Goal: Information Seeking & Learning: Check status

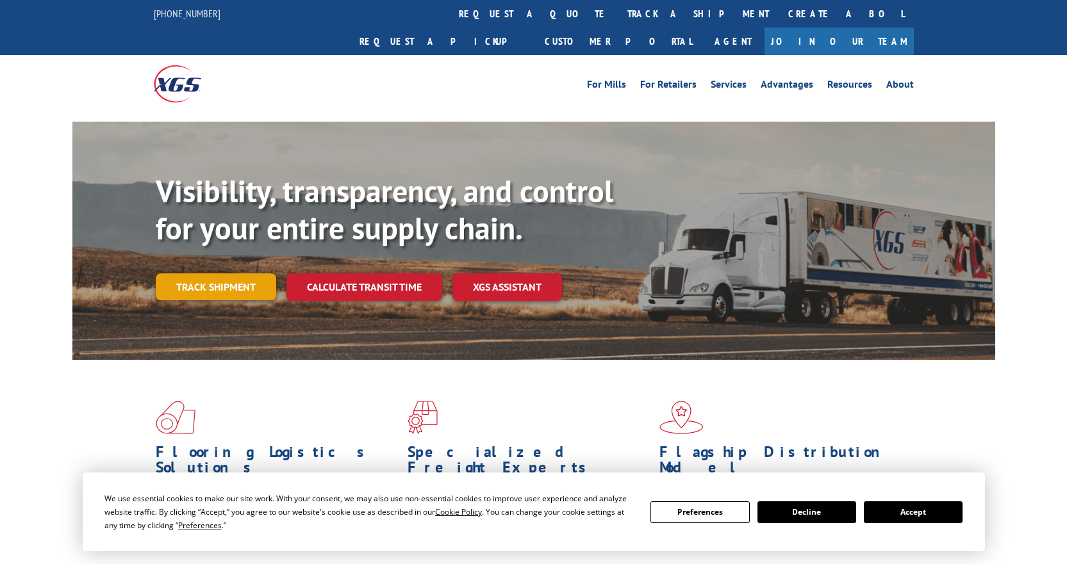
click at [215, 274] on link "Track shipment" at bounding box center [216, 287] width 120 height 27
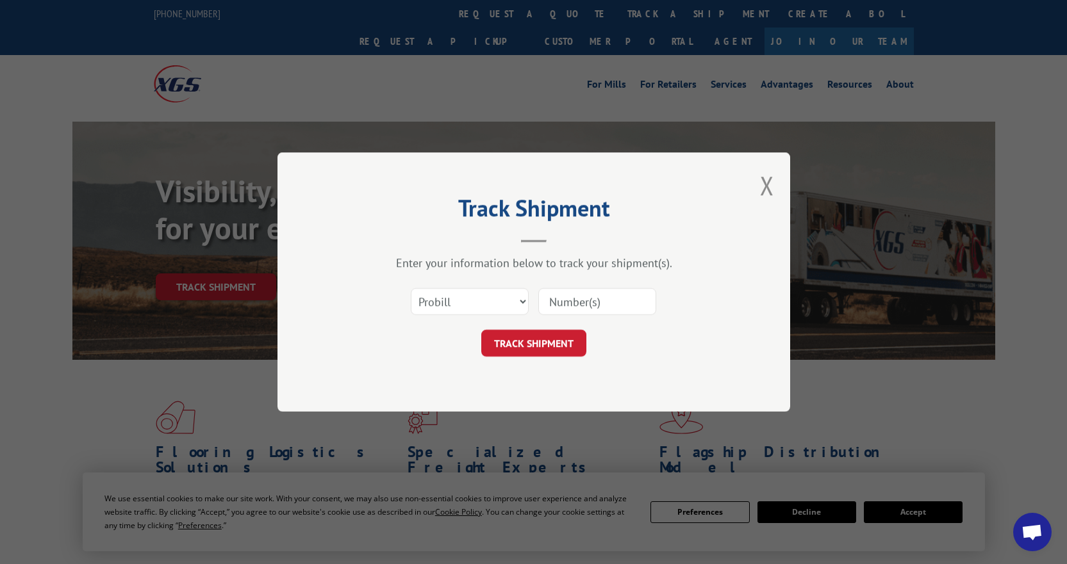
click at [563, 302] on input at bounding box center [597, 301] width 118 height 27
paste input "14617699"
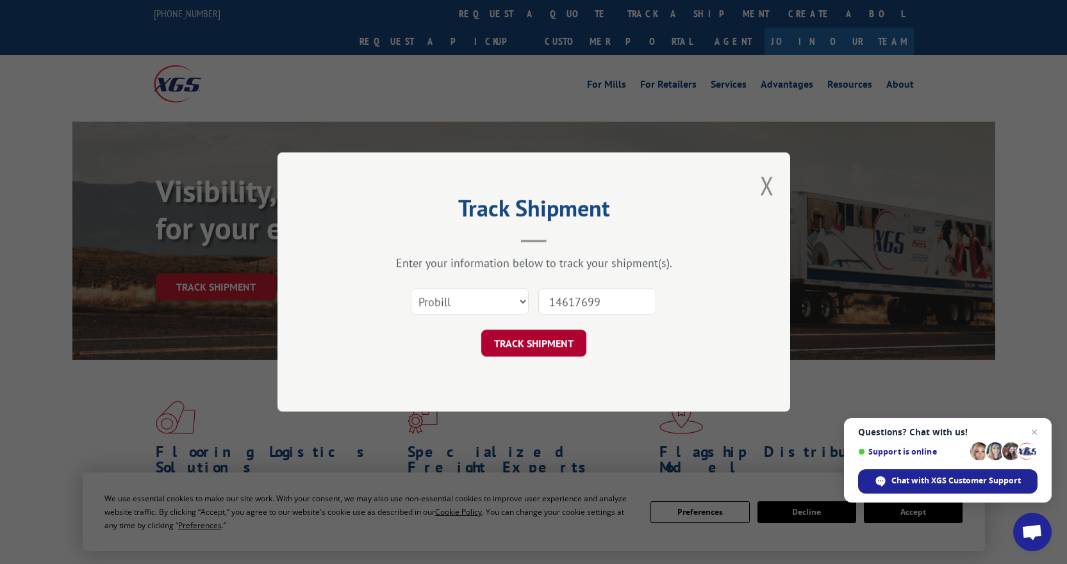
type input "14617699"
click at [555, 343] on button "TRACK SHIPMENT" at bounding box center [533, 343] width 105 height 27
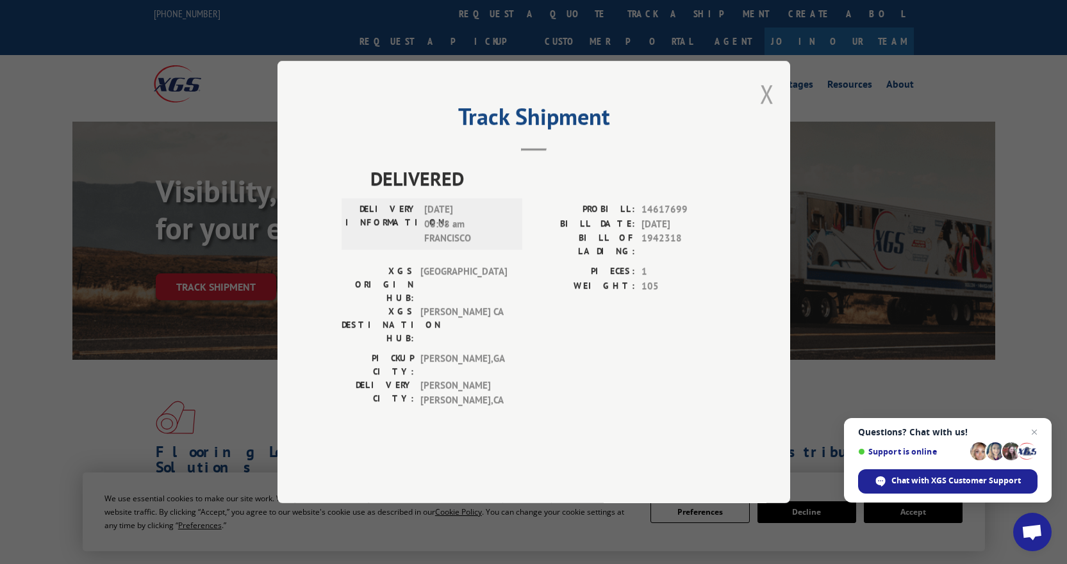
click at [766, 111] on button "Close modal" at bounding box center [767, 94] width 14 height 34
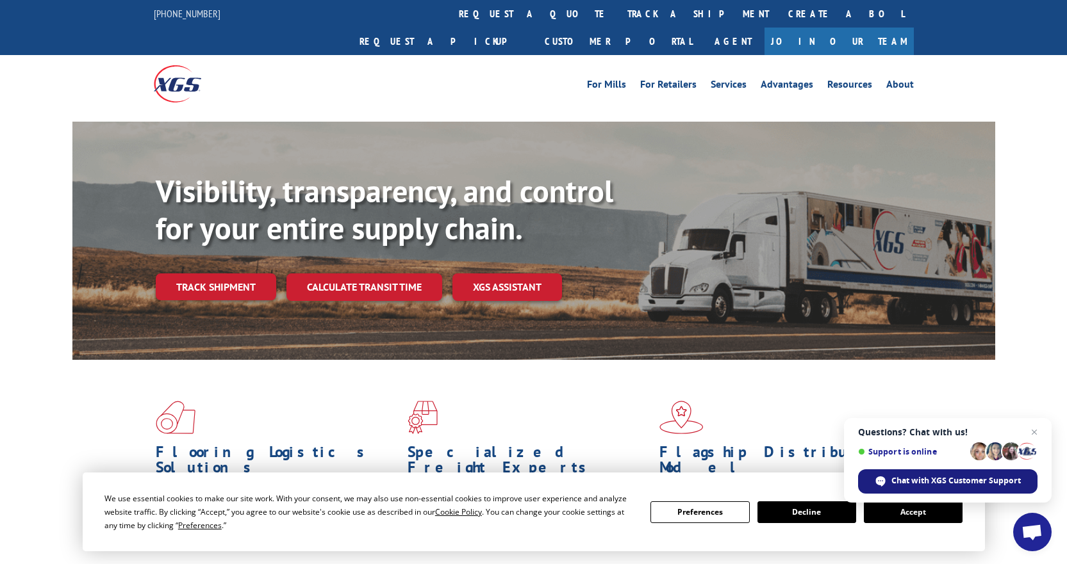
click at [946, 484] on span "Chat with XGS Customer Support" at bounding box center [955, 481] width 129 height 12
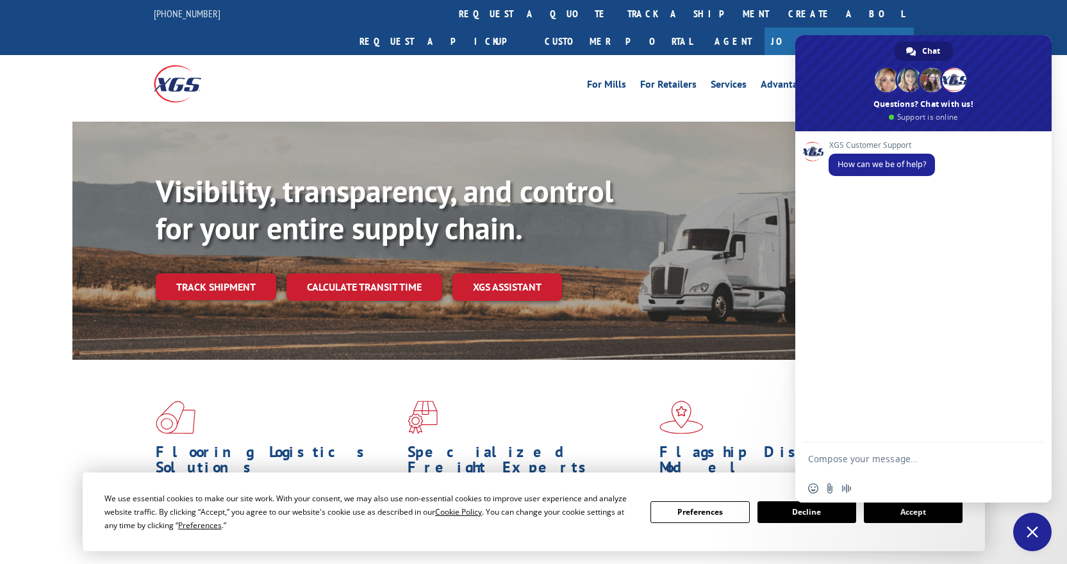
click at [867, 464] on textarea "Compose your message..." at bounding box center [910, 459] width 205 height 32
type textarea "Looking to see if there's any ETA on my delivery"
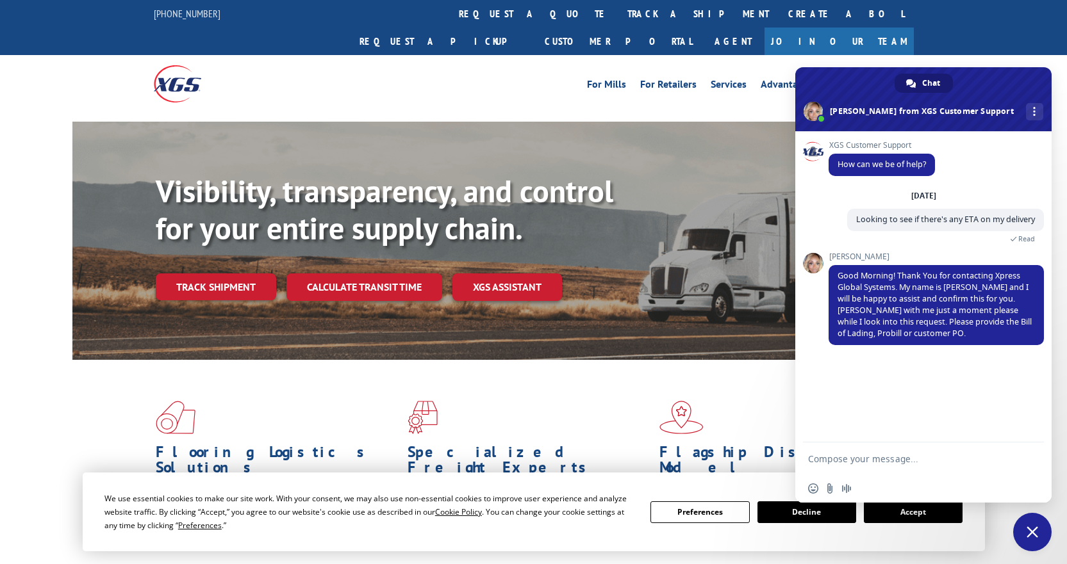
click at [883, 452] on textarea "Compose your message..." at bounding box center [910, 459] width 205 height 32
paste textarea "14617699"
type textarea "14617699"
drag, startPoint x: 858, startPoint y: 455, endPoint x: 750, endPoint y: 456, distance: 108.9
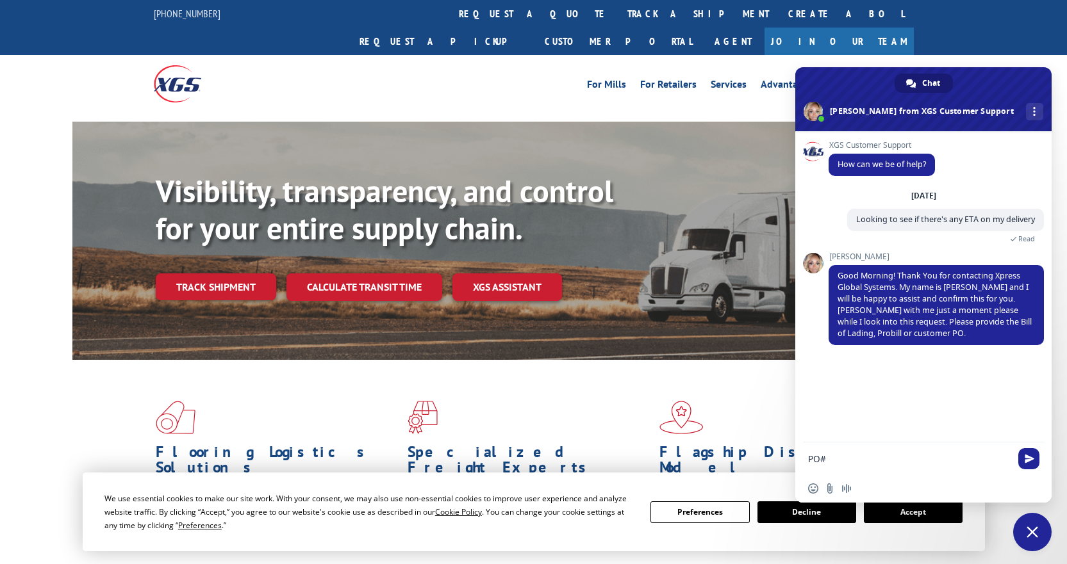
paste textarea "14617699"
type textarea "PO# 14617699"
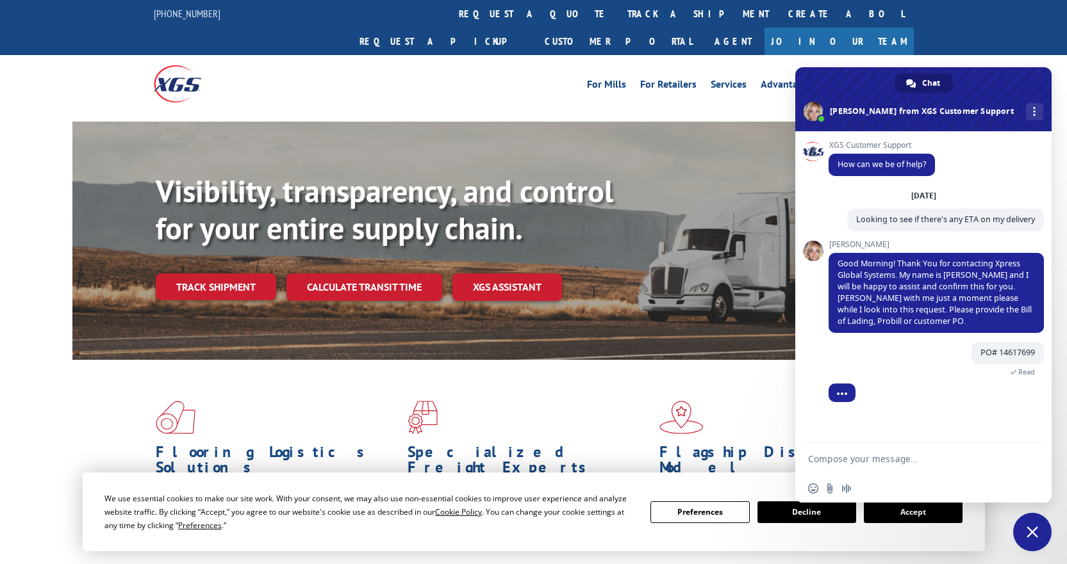
click at [819, 516] on button "Decline" at bounding box center [806, 513] width 99 height 22
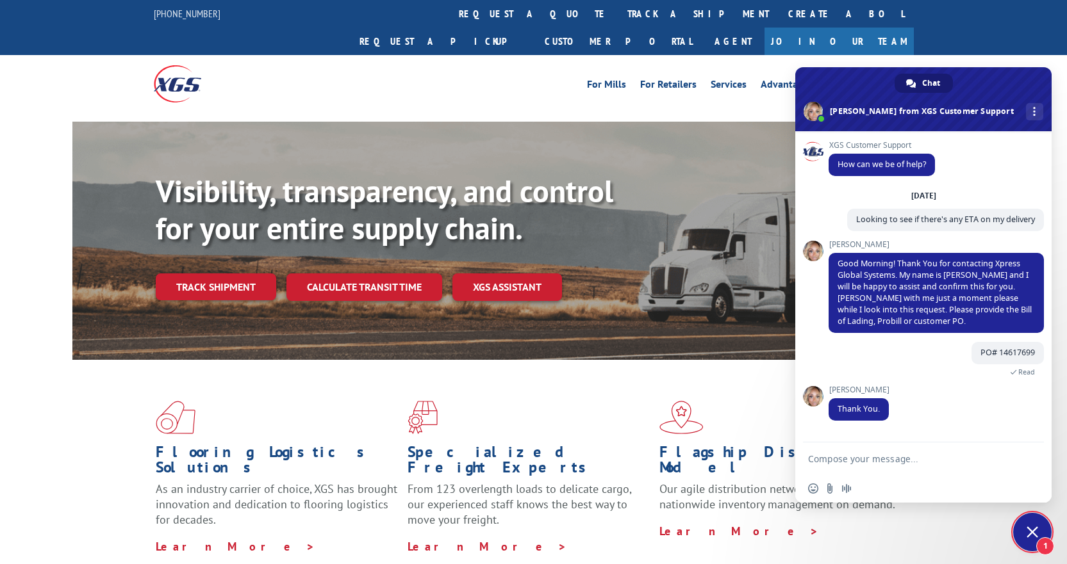
scroll to position [53, 0]
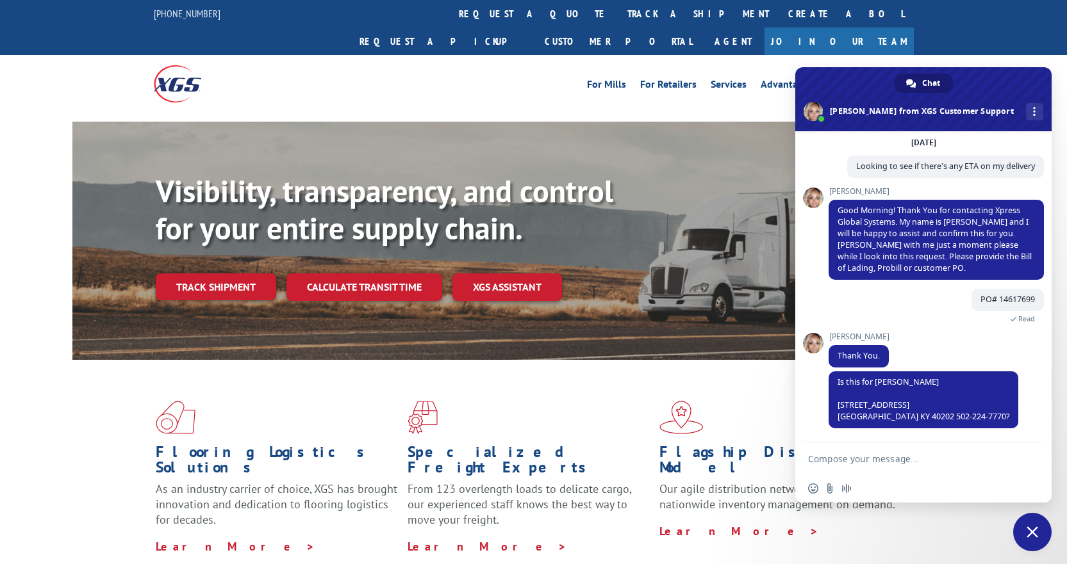
click at [825, 456] on textarea "Compose your message..." at bounding box center [910, 459] width 205 height 32
type textarea "YES"
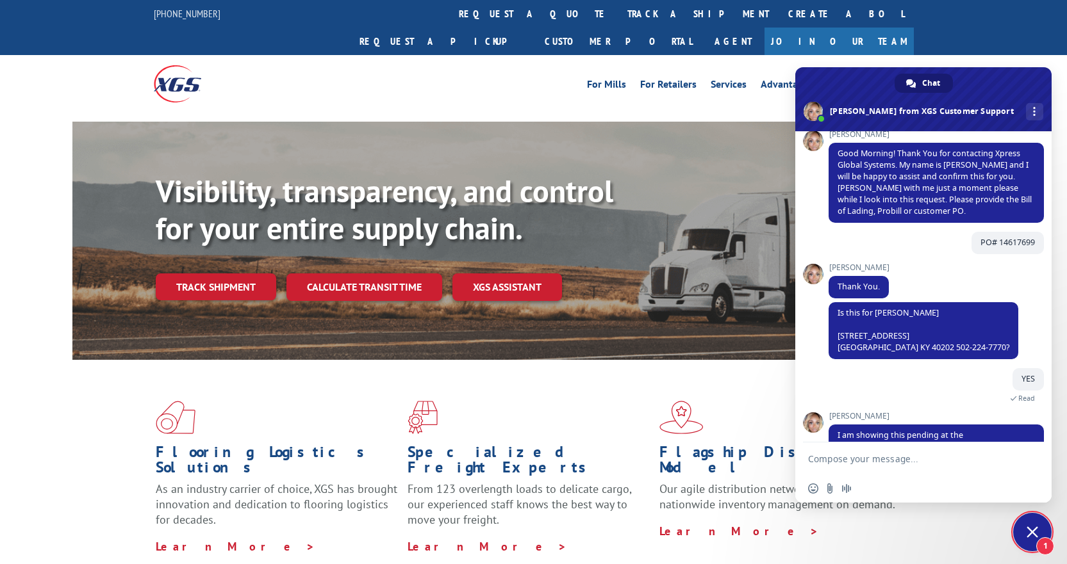
scroll to position [152, 0]
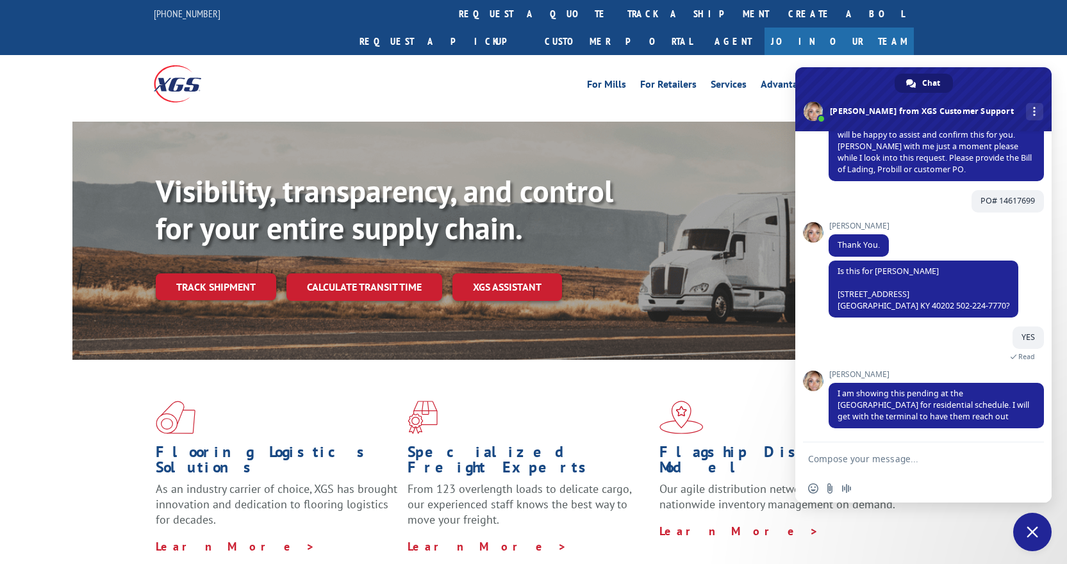
click at [850, 462] on textarea "Compose your message..." at bounding box center [910, 459] width 205 height 32
type textarea "Oh so it's not here locally yet?"
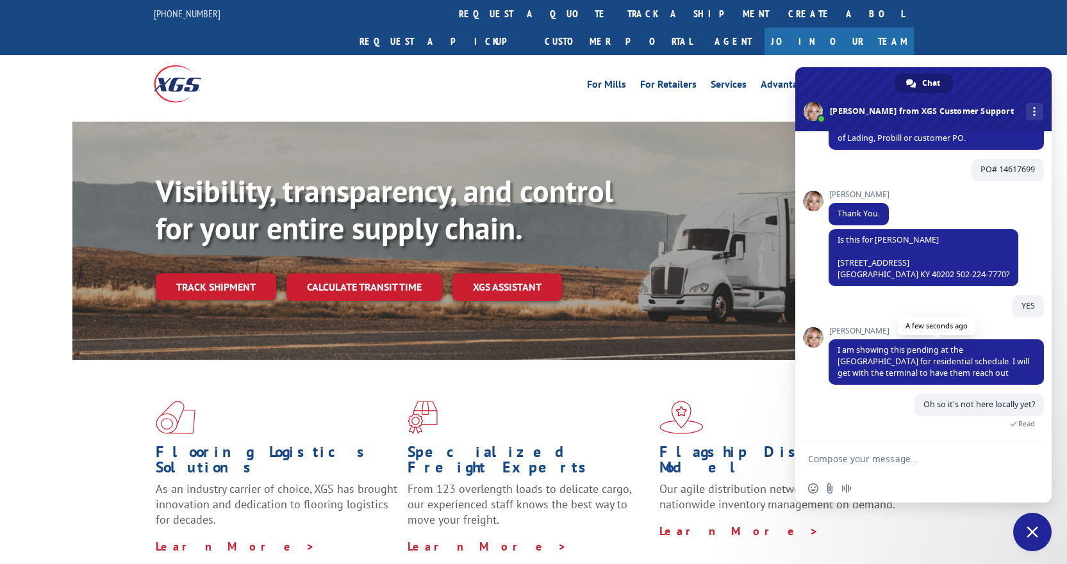
scroll to position [209, 0]
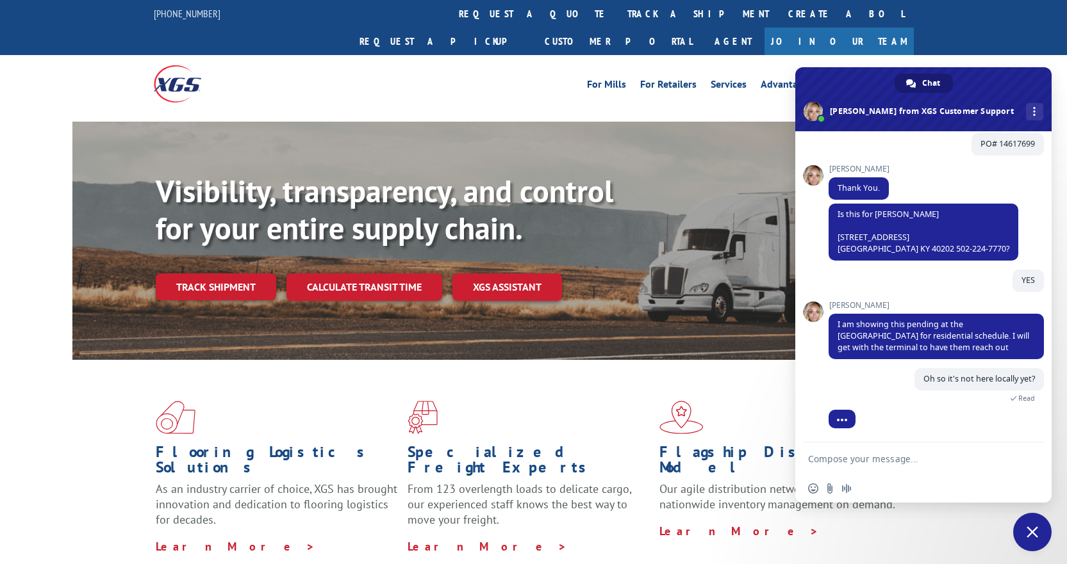
click at [860, 461] on textarea "Compose your message..." at bounding box center [910, 459] width 205 height 32
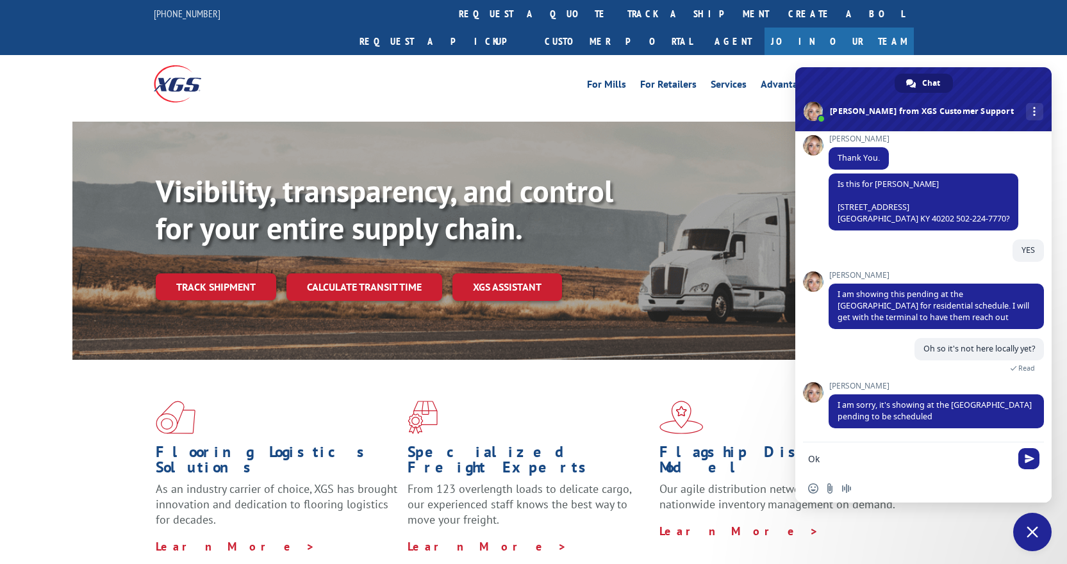
click at [864, 465] on textarea "Ok" at bounding box center [910, 459] width 205 height 32
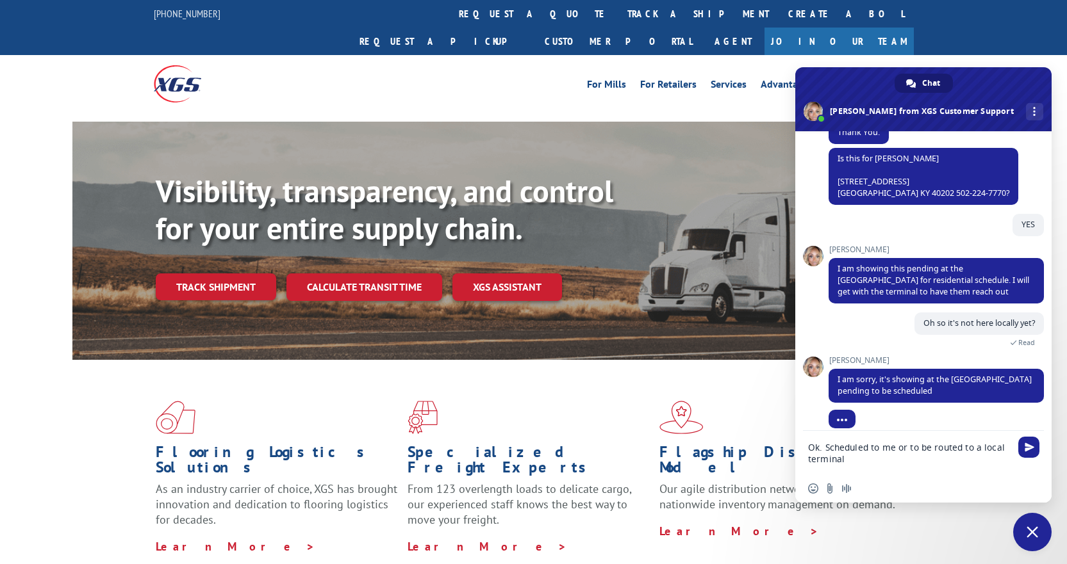
click at [908, 445] on textarea "Ok. Scheduled to me or to be routed to a local terminal" at bounding box center [910, 453] width 205 height 44
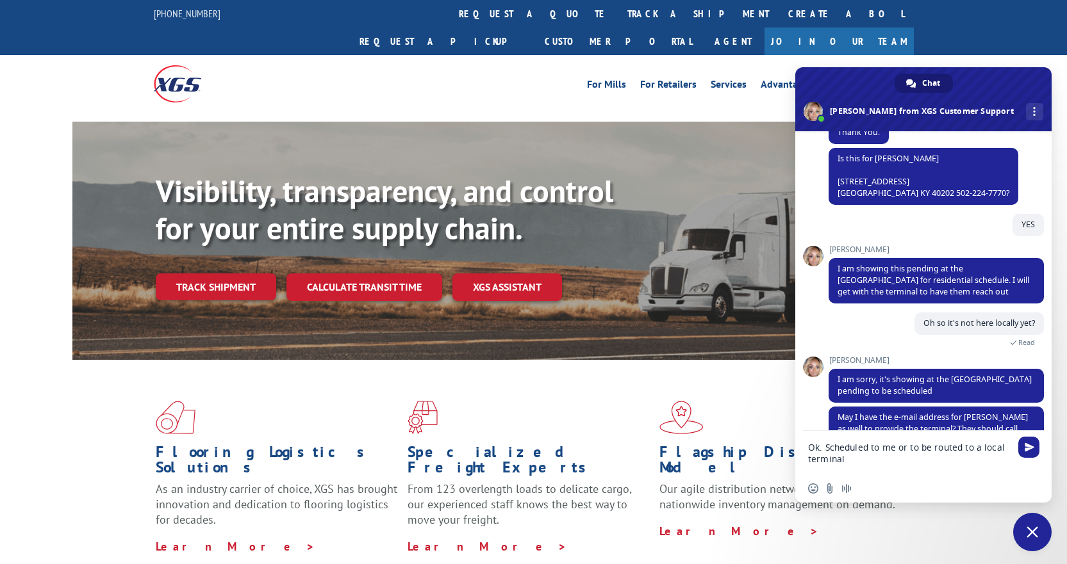
scroll to position [300, 0]
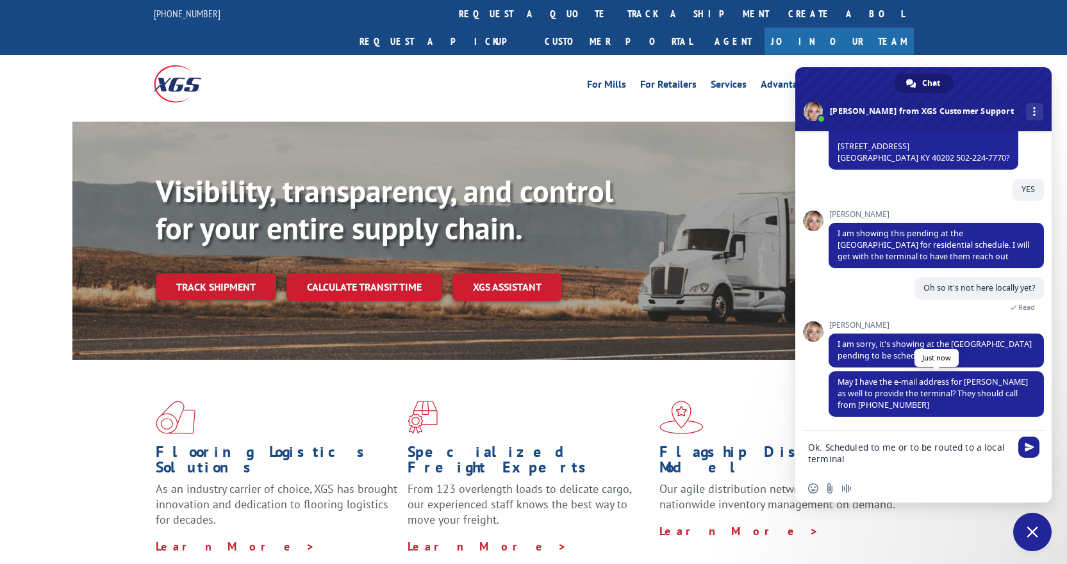
type textarea "Ok. Scheduled to me or to be routed to a local terminal"
drag, startPoint x: 893, startPoint y: 404, endPoint x: 903, endPoint y: 402, distance: 10.4
click at [903, 402] on span "May I have the e-mail address for [PERSON_NAME] as well to provide the terminal…" at bounding box center [935, 394] width 215 height 45
drag, startPoint x: 896, startPoint y: 404, endPoint x: 837, endPoint y: 411, distance: 58.7
click at [837, 411] on span "May I have the e-mail address for [PERSON_NAME] as well to provide the terminal…" at bounding box center [935, 394] width 215 height 45
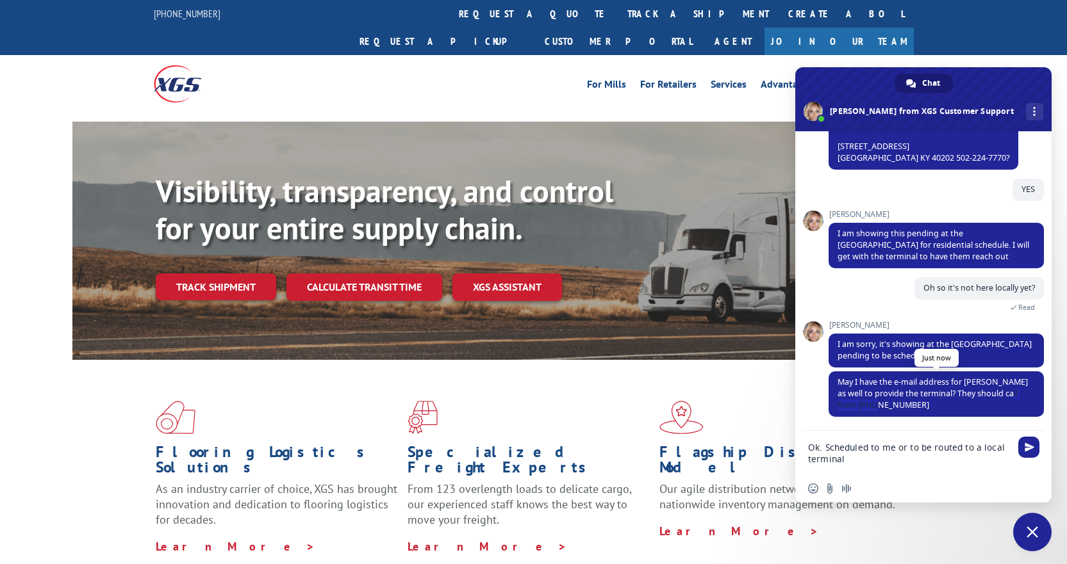
copy span "[PHONE_NUMBER]"
drag, startPoint x: 883, startPoint y: 462, endPoint x: 798, endPoint y: 443, distance: 87.2
click at [798, 443] on div "Ok. Scheduled to me or to be routed to a local terminal" at bounding box center [923, 453] width 256 height 44
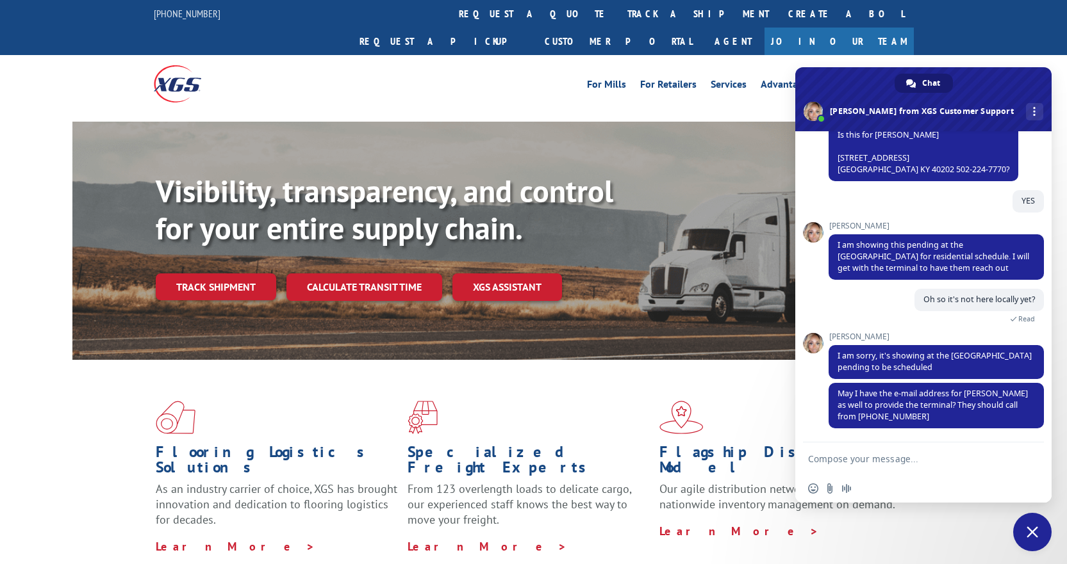
scroll to position [288, 0]
click at [896, 459] on textarea "Compose your message..." at bounding box center [910, 459] width 205 height 32
click at [855, 464] on textarea "Compose your message..." at bounding box center [910, 459] width 205 height 32
paste textarea "[PERSON_NAME][EMAIL_ADDRESS][DOMAIN_NAME]"
click at [826, 459] on textarea "Sure [PERSON_NAME][EMAIL_ADDRESS][DOMAIN_NAME]" at bounding box center [910, 459] width 205 height 32
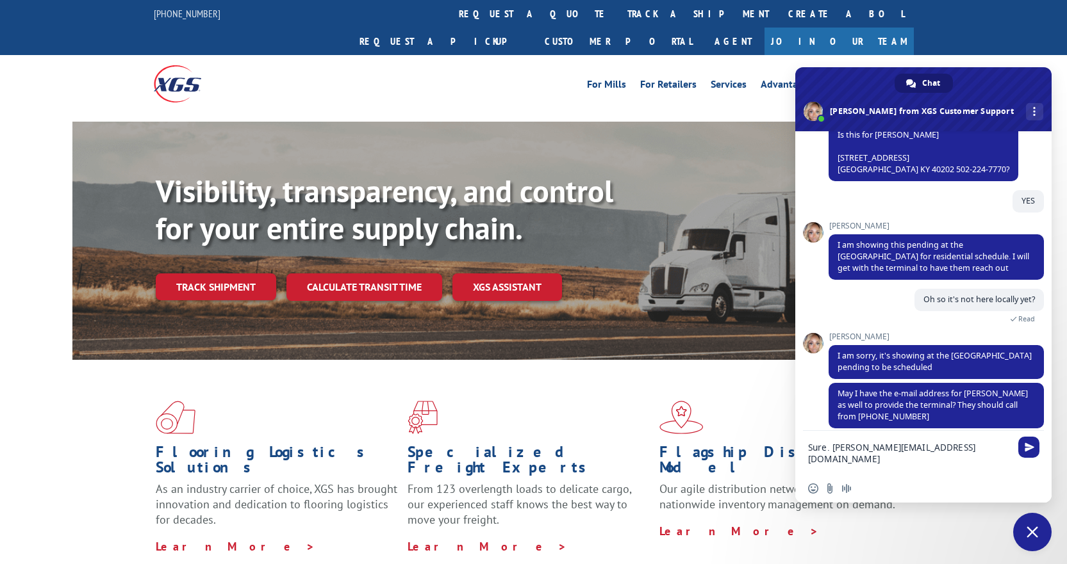
scroll to position [300, 0]
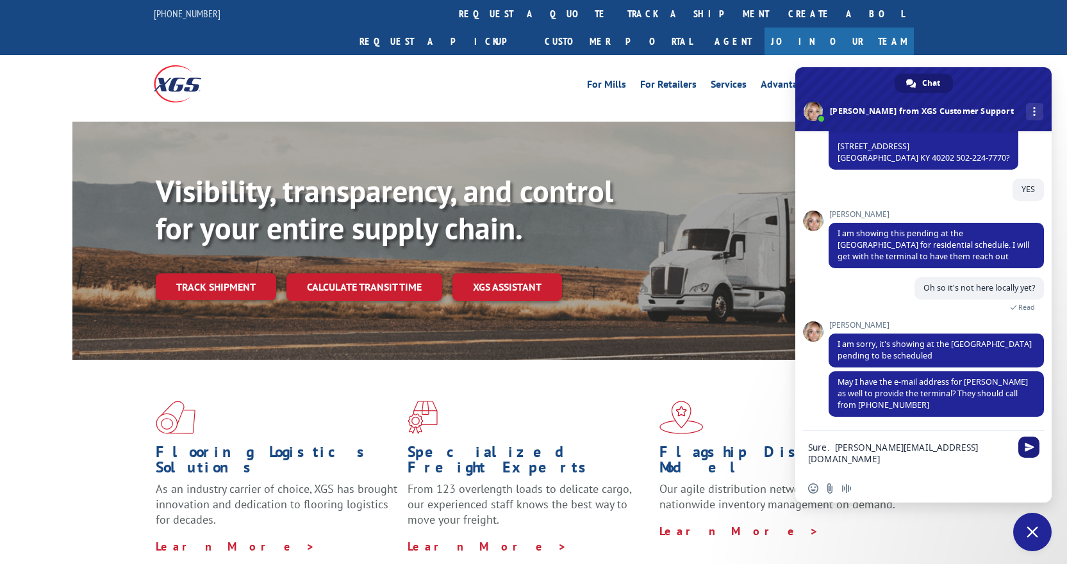
type textarea "Sure. [PERSON_NAME][EMAIL_ADDRESS][DOMAIN_NAME]"
click at [1026, 442] on span "Send" at bounding box center [1028, 447] width 21 height 21
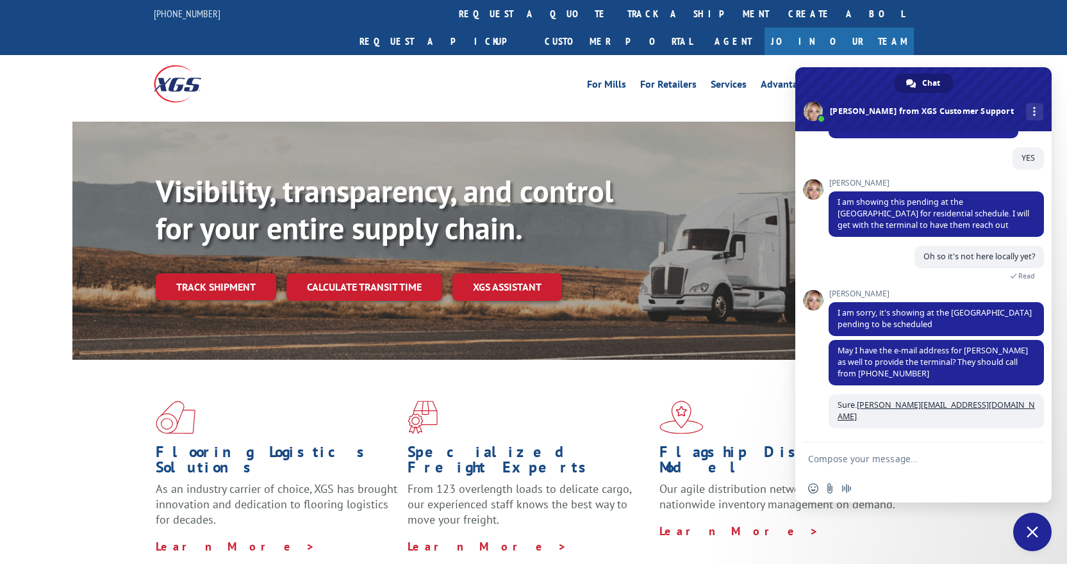
scroll to position [320, 0]
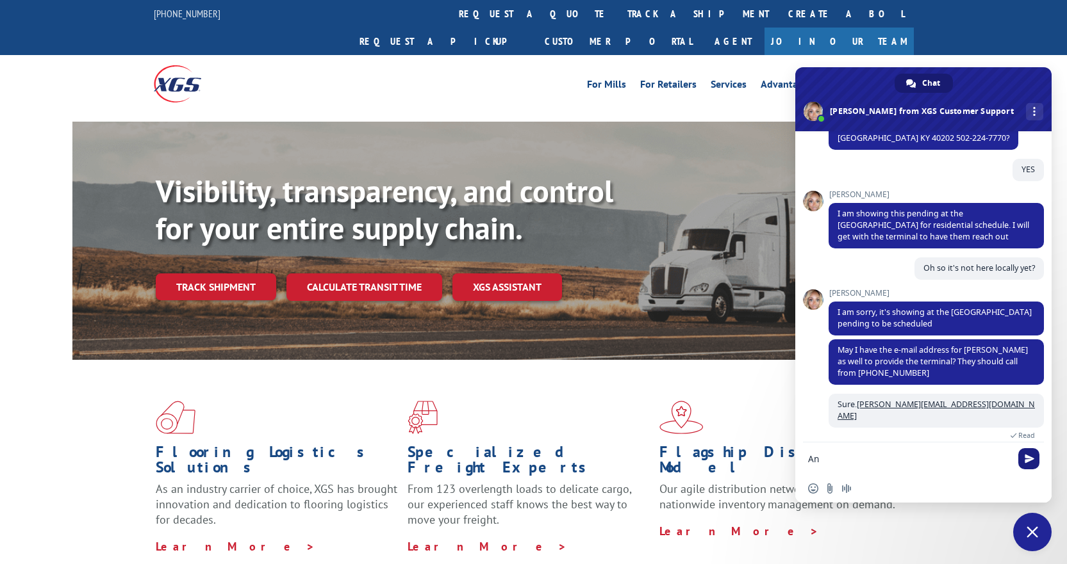
type textarea "A"
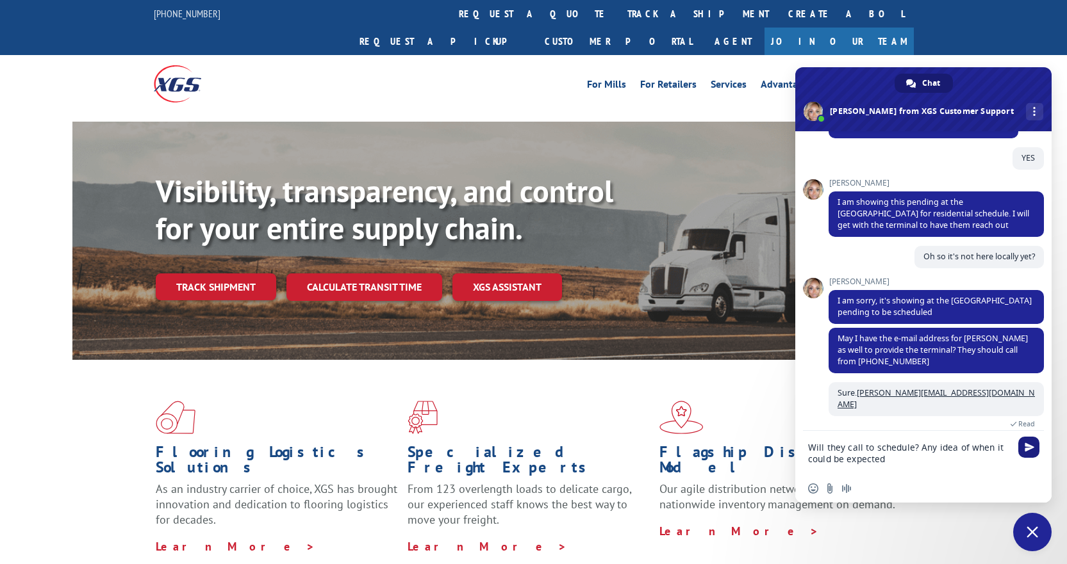
type textarea "Will they call to schedule? Any idea of when it could be expected?"
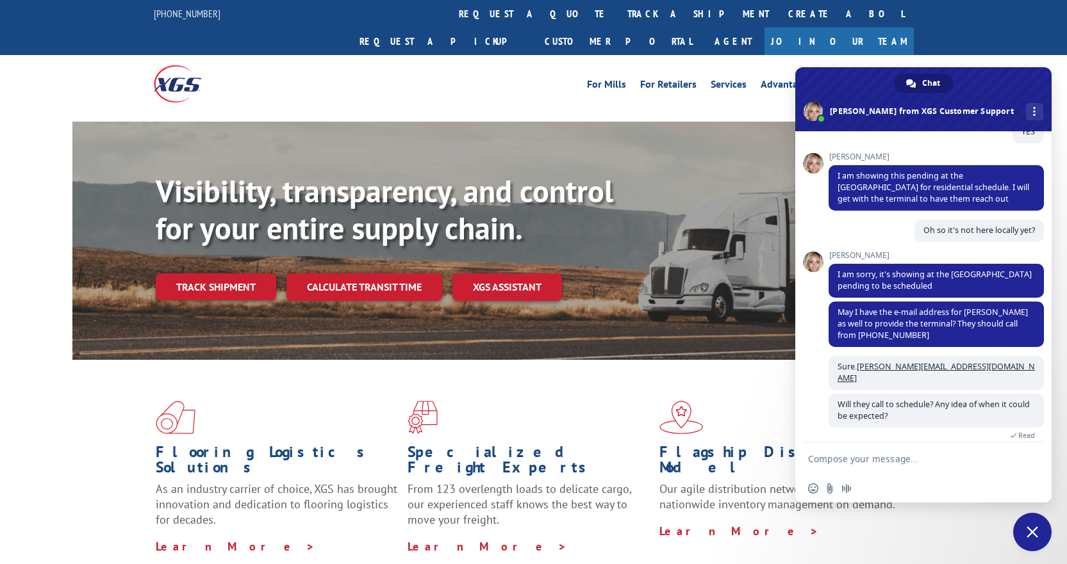
scroll to position [64, 0]
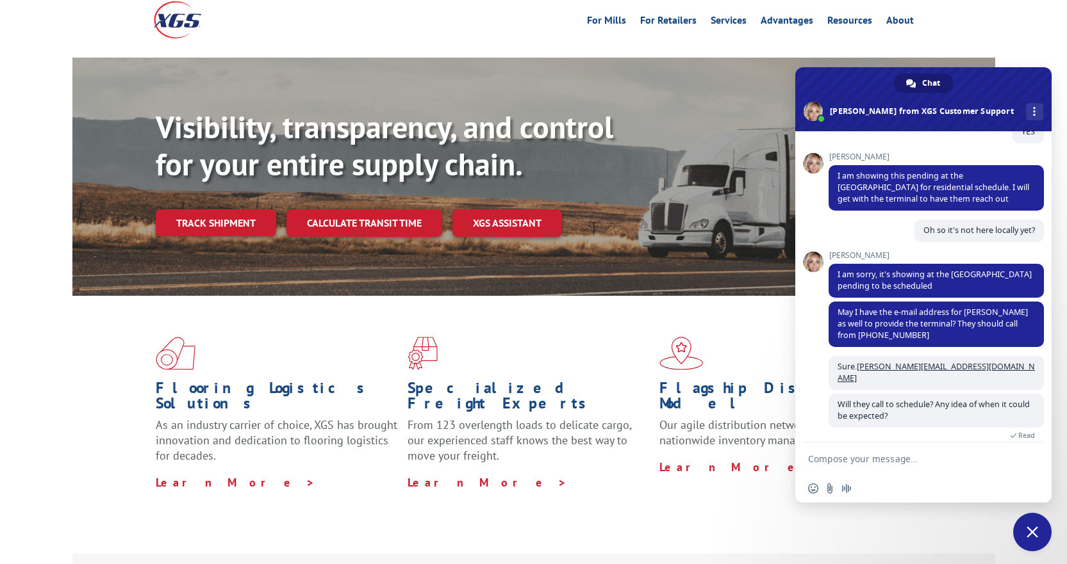
click at [835, 459] on textarea "Compose your message..." at bounding box center [910, 459] width 205 height 32
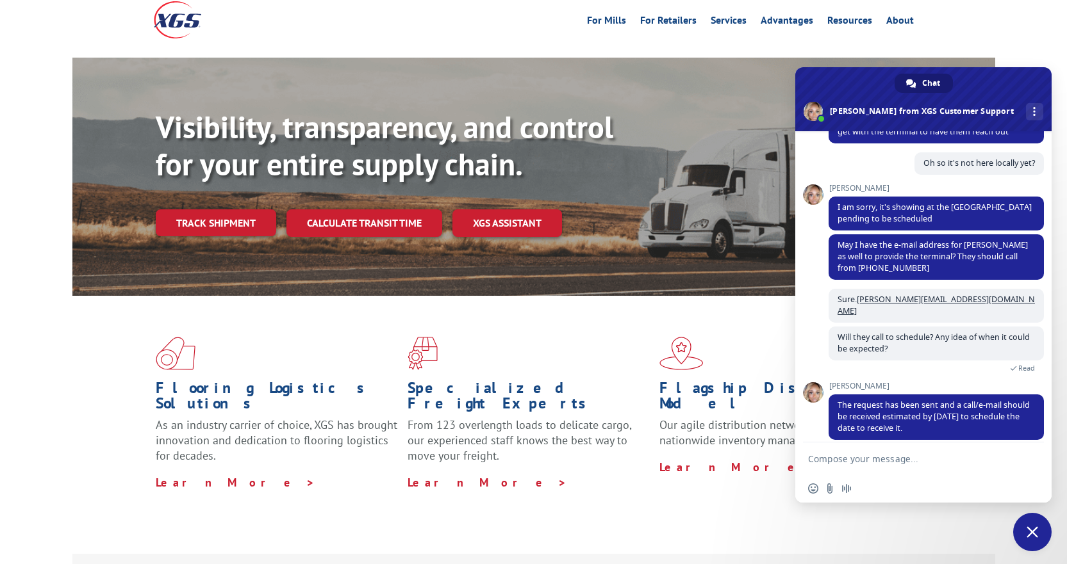
click at [848, 460] on textarea "Compose your message..." at bounding box center [910, 459] width 205 height 32
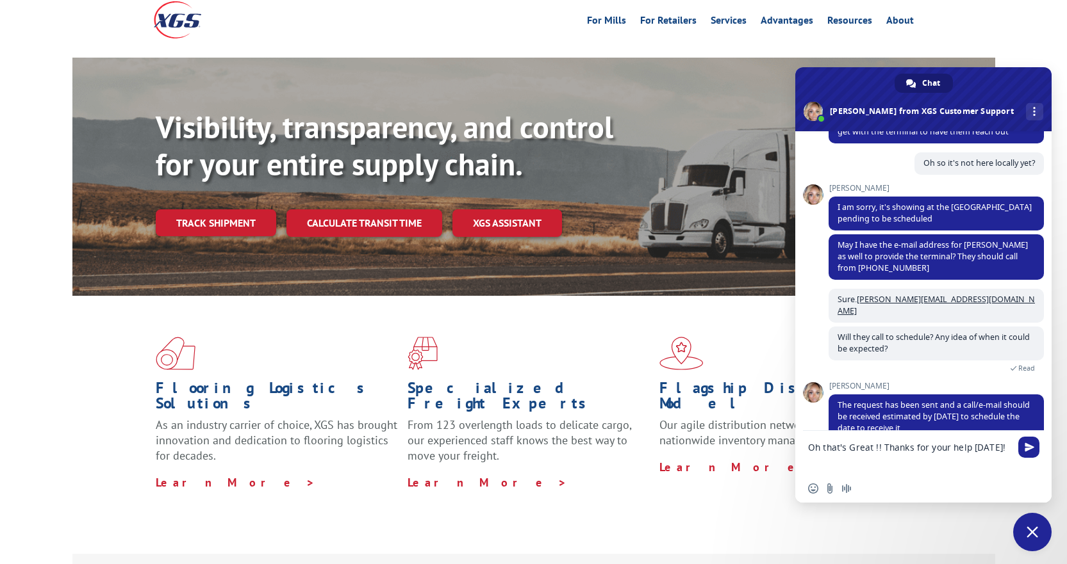
type textarea "Oh that's Great !! Thanks for your help [DATE]!!"
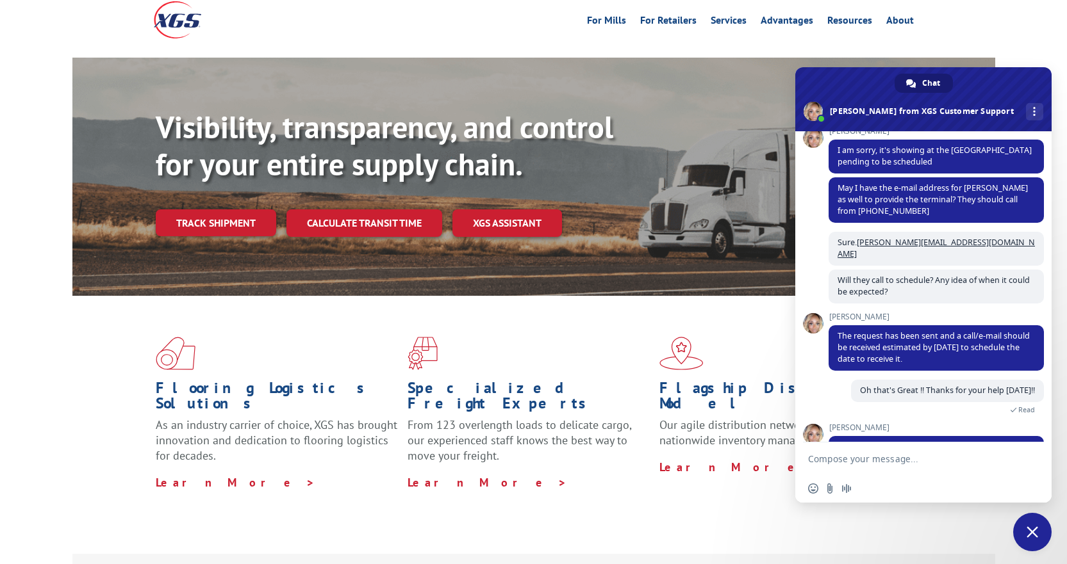
scroll to position [585, 0]
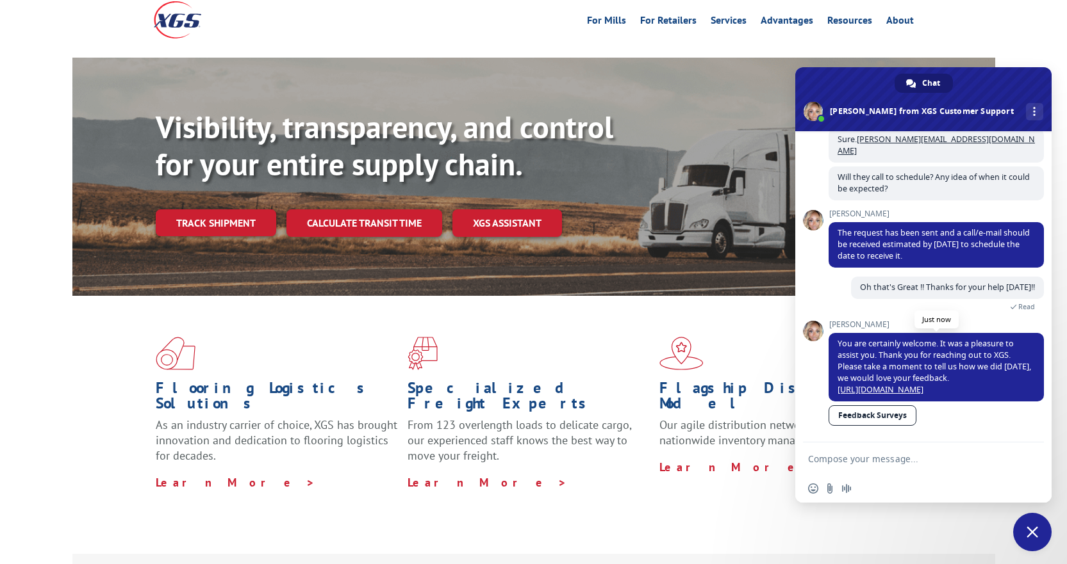
click at [872, 384] on link "[URL][DOMAIN_NAME]" at bounding box center [880, 389] width 86 height 11
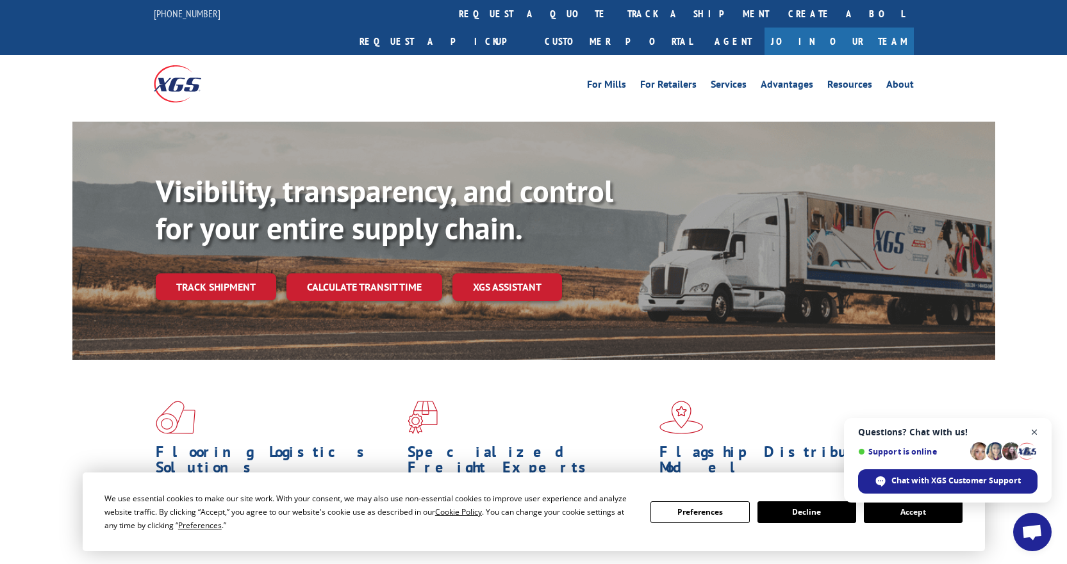
click at [1032, 432] on span "Open chat" at bounding box center [1034, 433] width 16 height 16
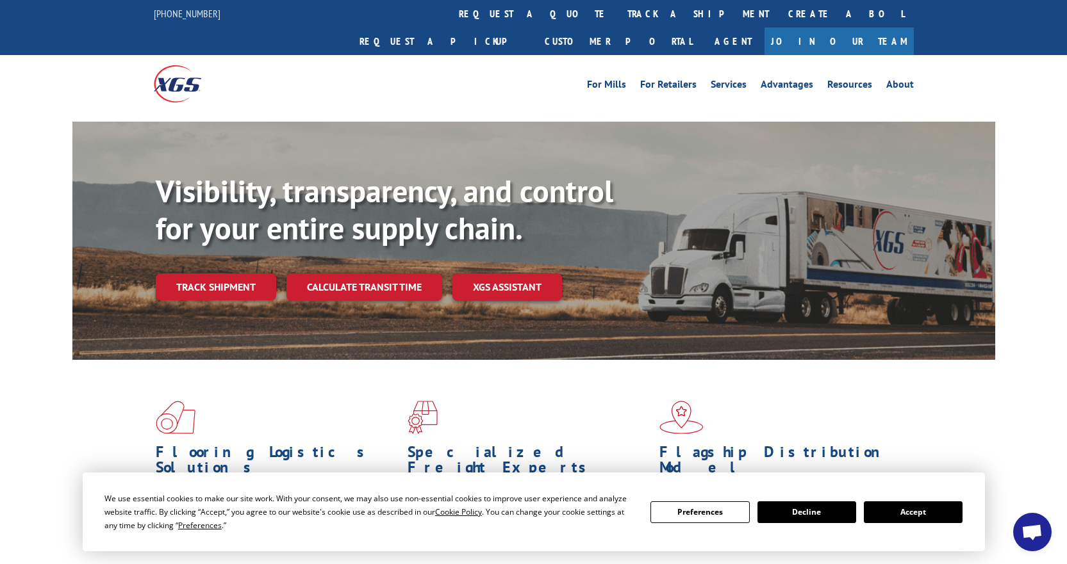
click at [825, 511] on button "Decline" at bounding box center [806, 513] width 99 height 22
